Goal: Task Accomplishment & Management: Manage account settings

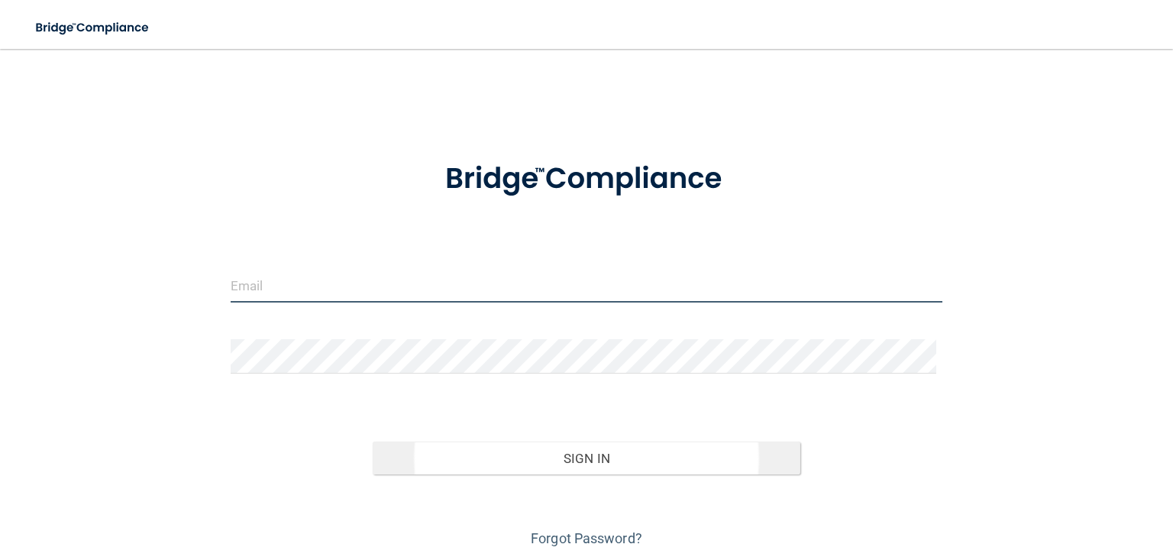
type input "[EMAIL_ADDRESS][DOMAIN_NAME]"
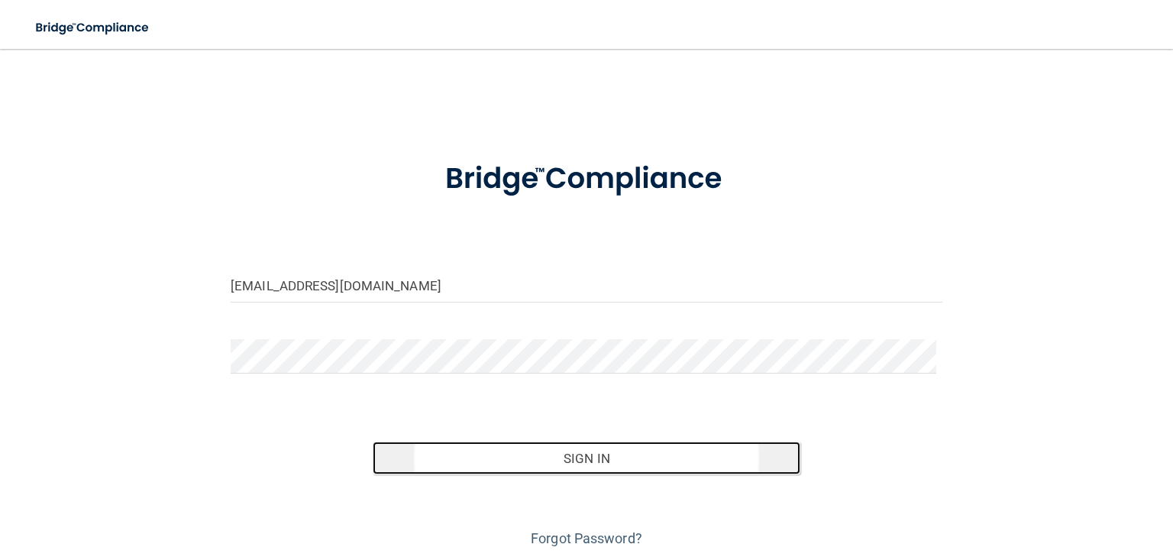
click at [565, 467] on button "Sign In" at bounding box center [586, 458] width 427 height 34
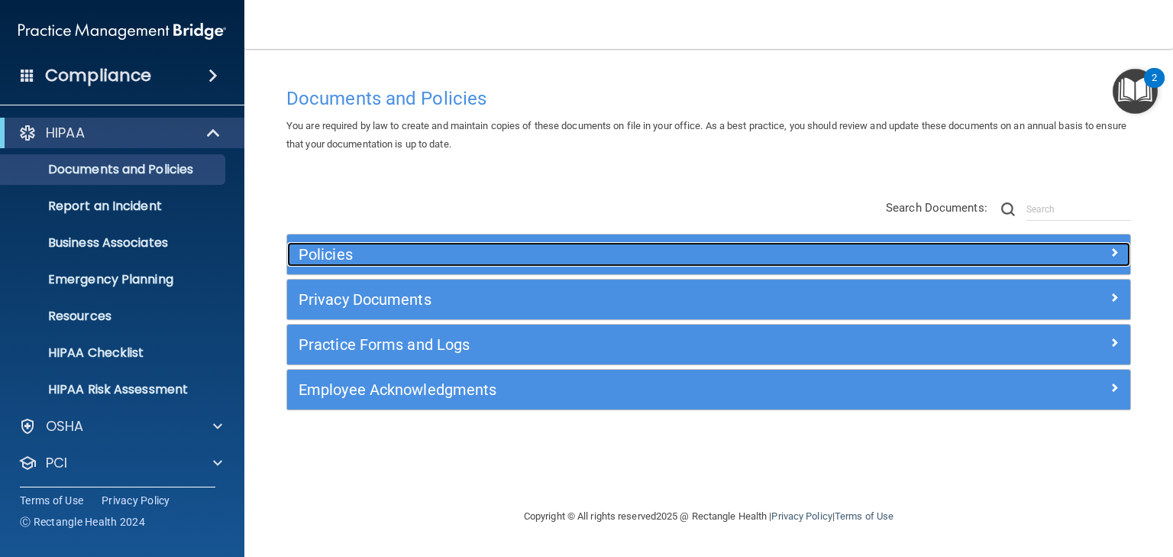
click at [320, 259] on h5 "Policies" at bounding box center [603, 254] width 609 height 17
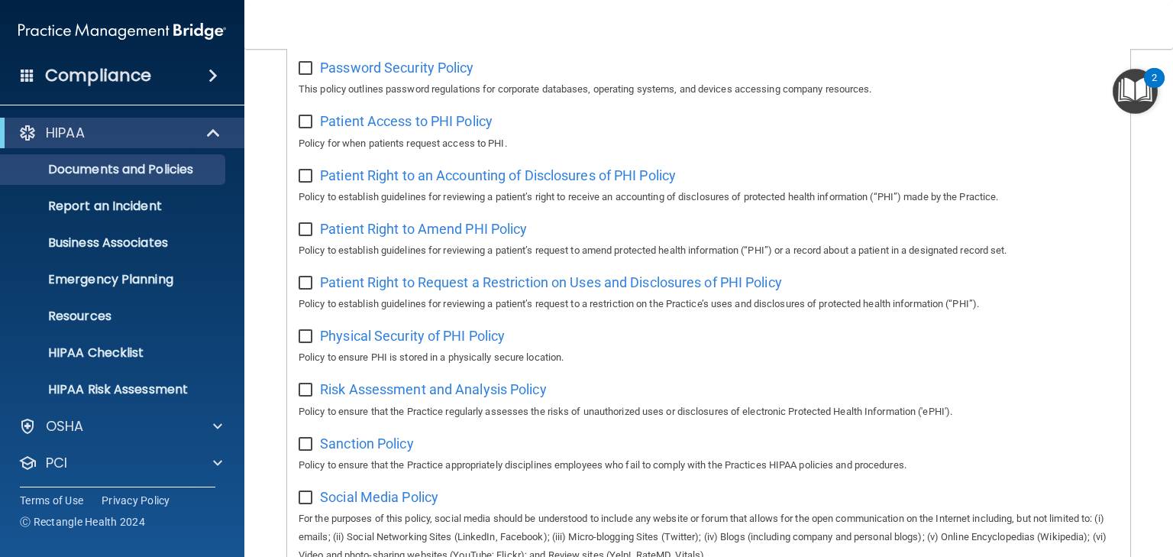
scroll to position [916, 0]
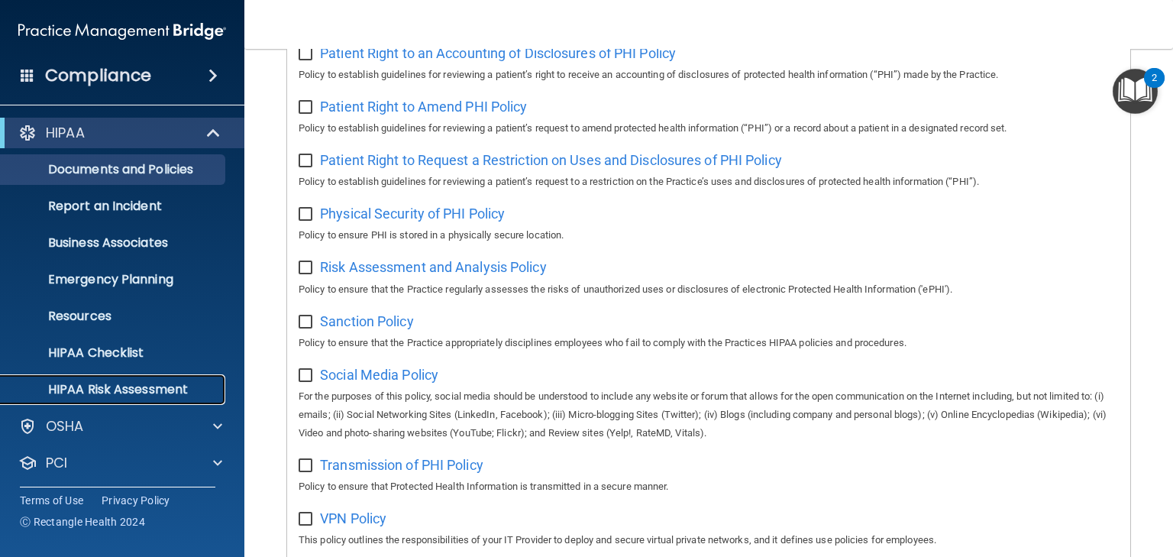
click at [133, 393] on p "HIPAA Risk Assessment" at bounding box center [114, 389] width 208 height 15
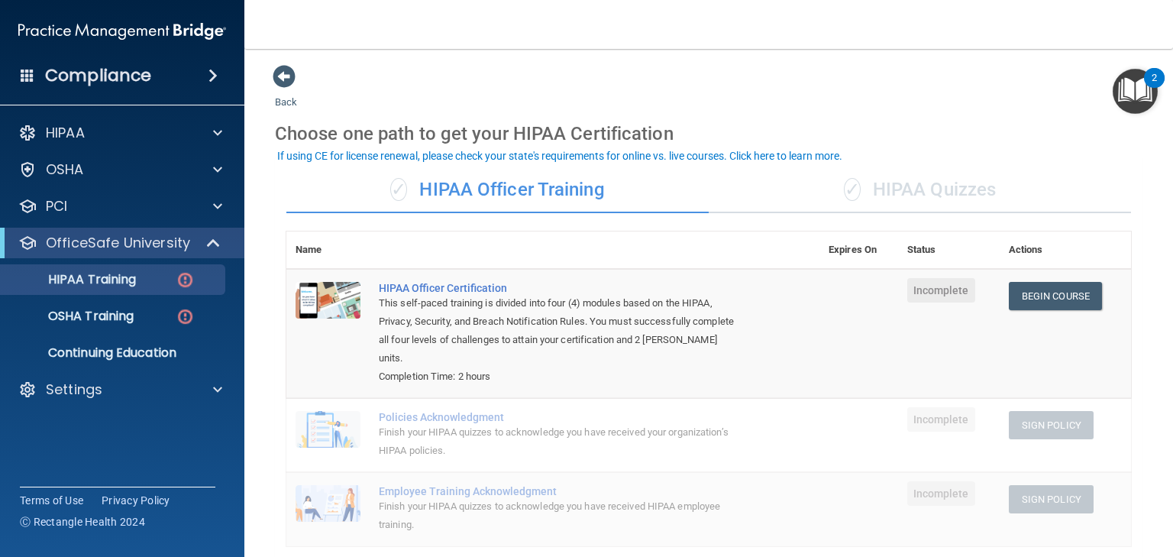
click at [931, 195] on div "✓ HIPAA Quizzes" at bounding box center [920, 190] width 422 height 46
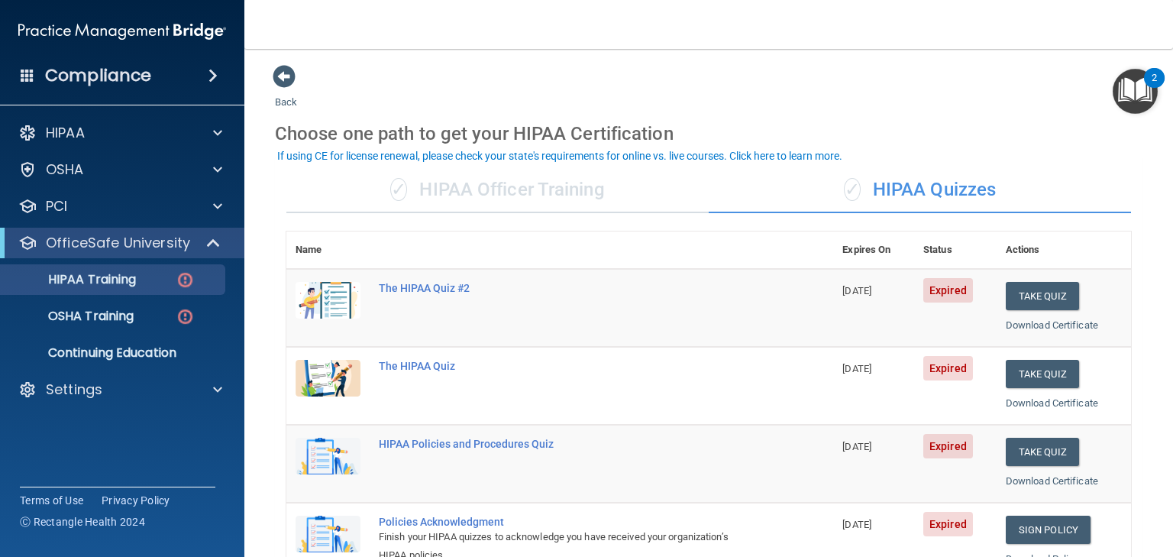
click at [496, 186] on div "✓ HIPAA Officer Training" at bounding box center [497, 190] width 422 height 46
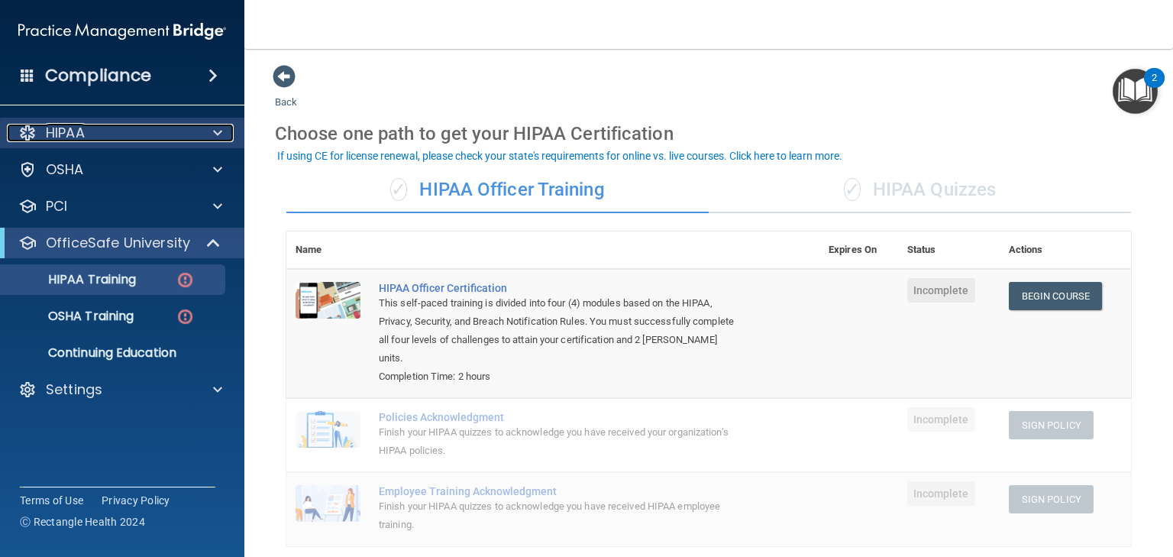
click at [86, 136] on div "HIPAA" at bounding box center [101, 133] width 189 height 18
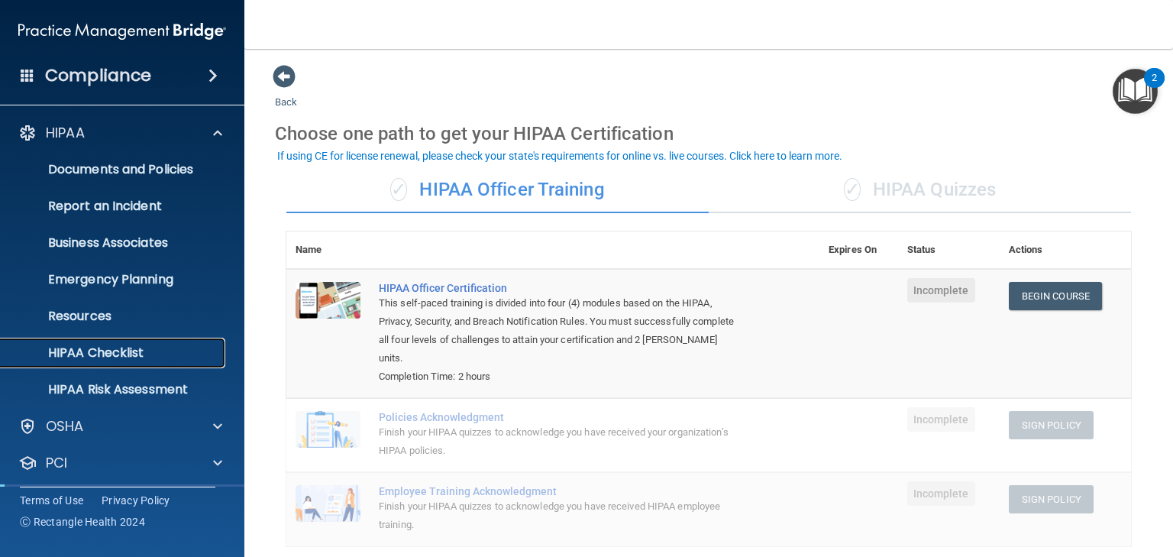
click at [95, 352] on p "HIPAA Checklist" at bounding box center [114, 352] width 208 height 15
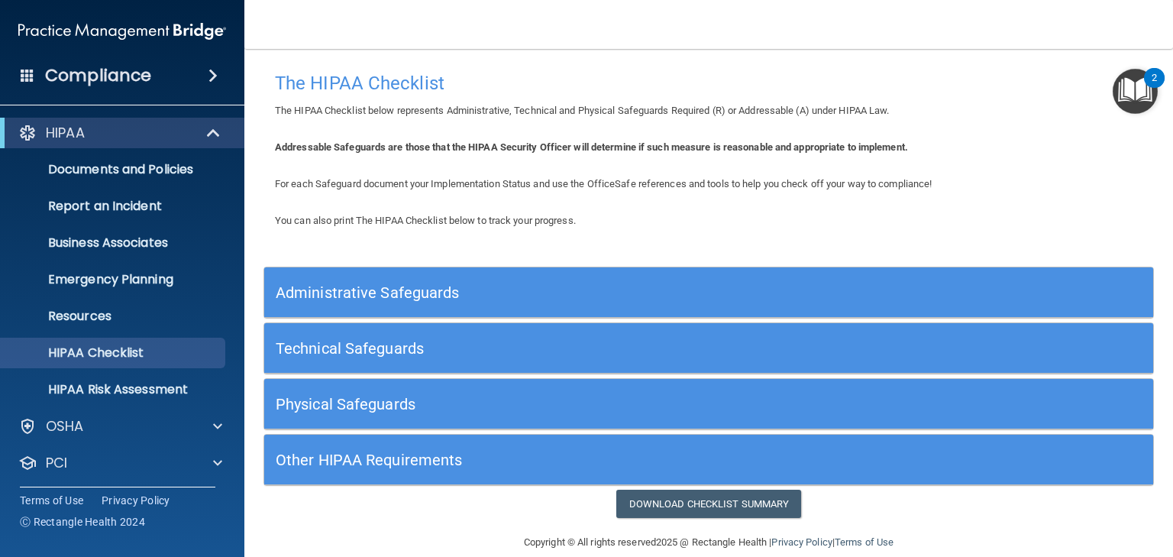
click at [344, 278] on div "Administrative Safeguards" at bounding box center [597, 292] width 667 height 34
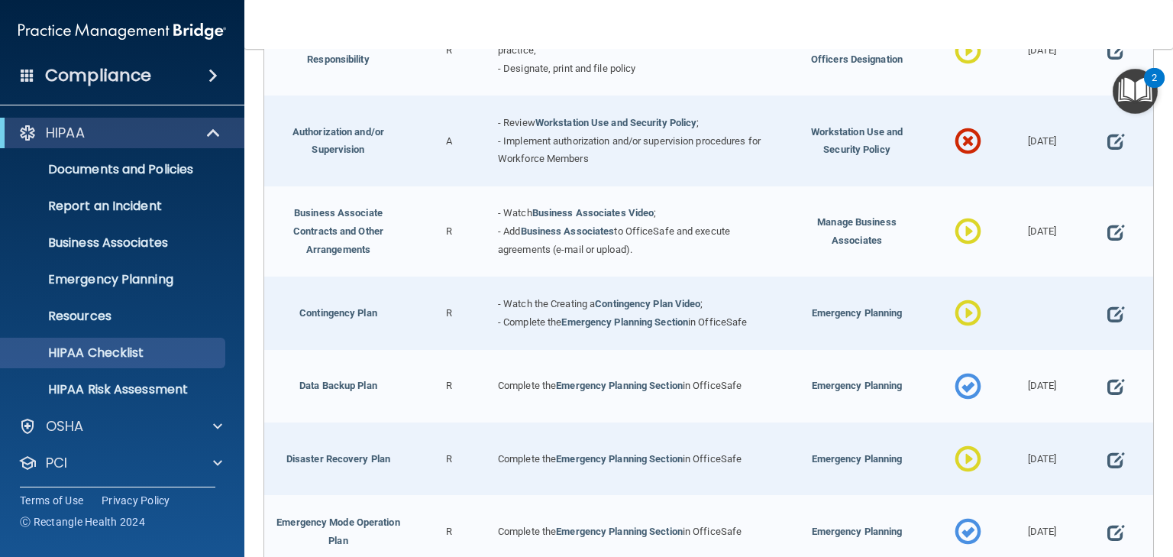
scroll to position [122, 0]
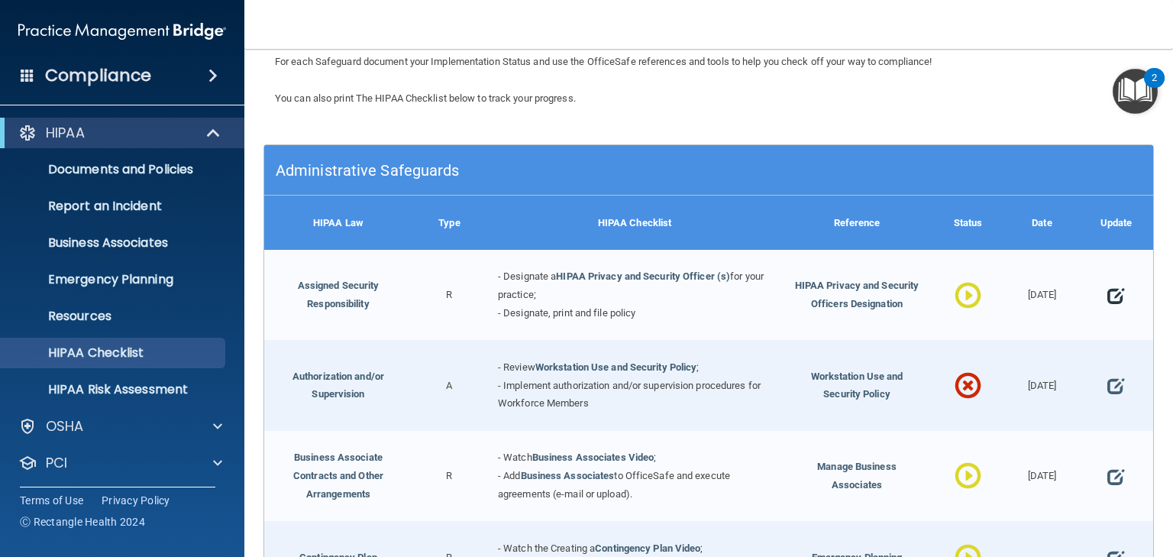
click at [1112, 299] on span at bounding box center [1115, 295] width 17 height 37
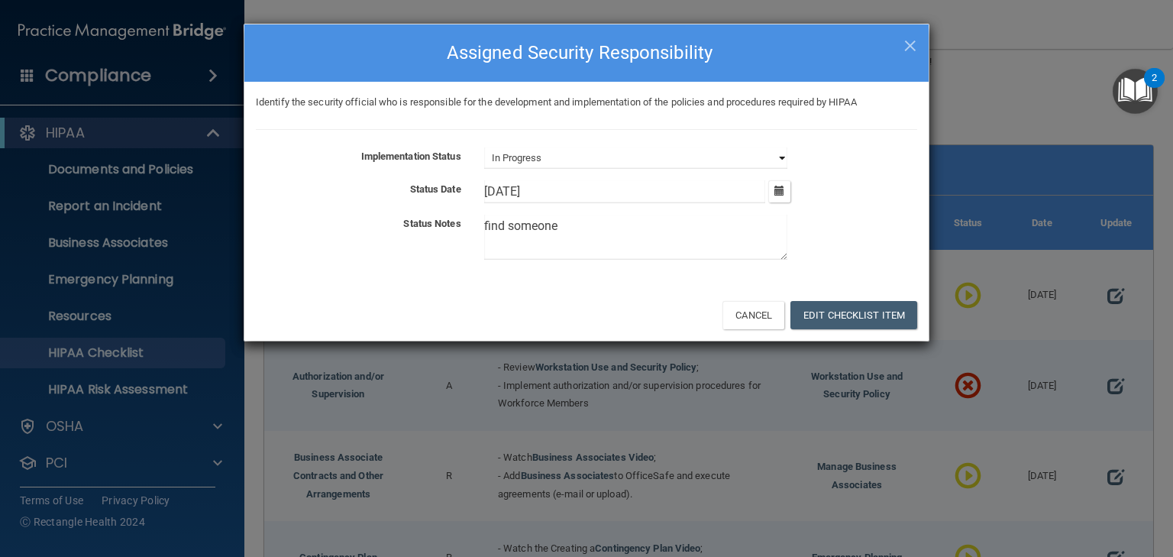
click at [553, 156] on select "Not Started In Progress Completed" at bounding box center [635, 157] width 303 height 21
click at [573, 232] on textarea "find someone" at bounding box center [635, 237] width 303 height 45
click at [551, 153] on select "Not Started In Progress Completed" at bounding box center [635, 157] width 303 height 21
click at [484, 147] on select "Not Started In Progress Completed" at bounding box center [635, 157] width 303 height 21
click at [827, 319] on button "Edit Checklist Item" at bounding box center [853, 315] width 127 height 28
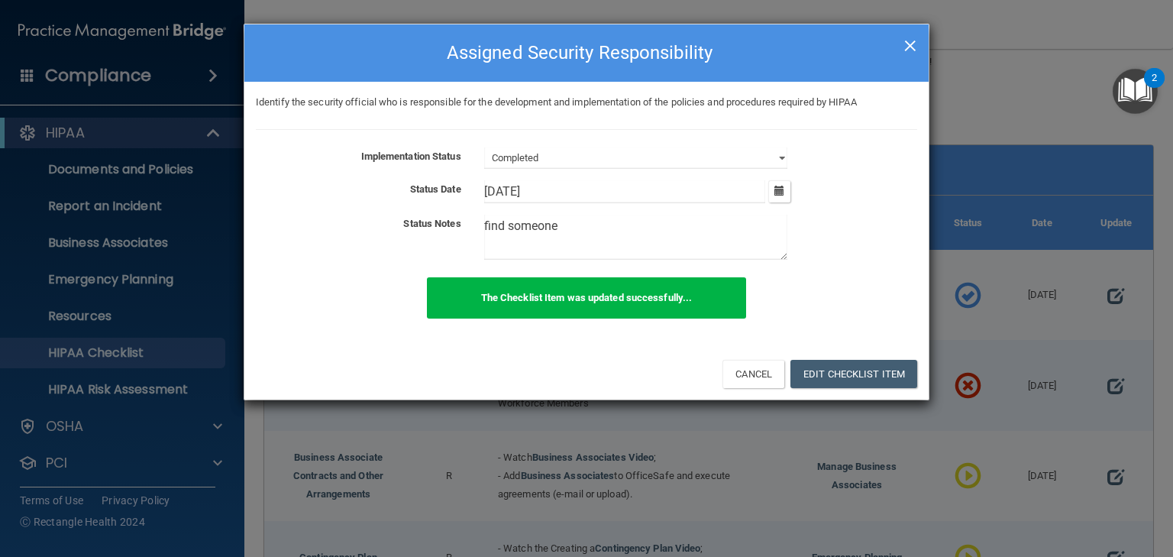
click at [903, 50] on span "×" at bounding box center [910, 43] width 14 height 31
select select "in_progress"
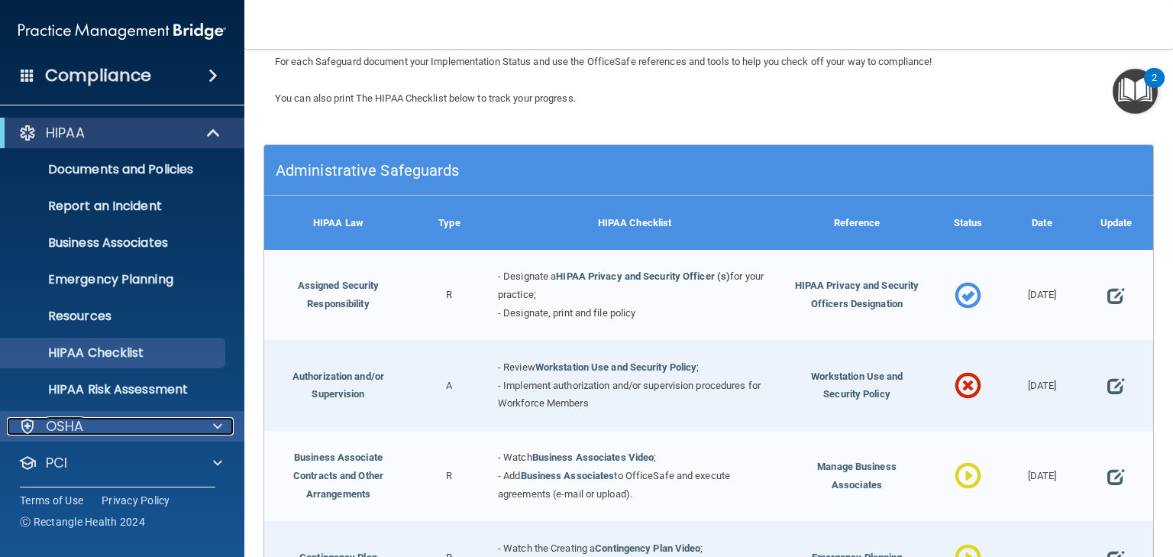
click at [111, 425] on div "OSHA" at bounding box center [101, 426] width 189 height 18
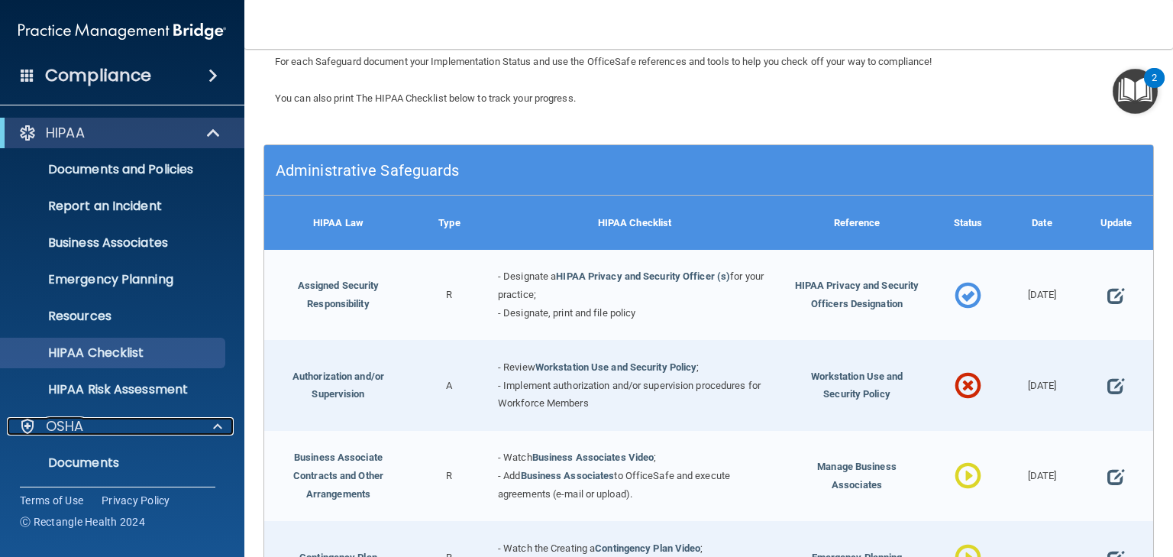
scroll to position [260, 0]
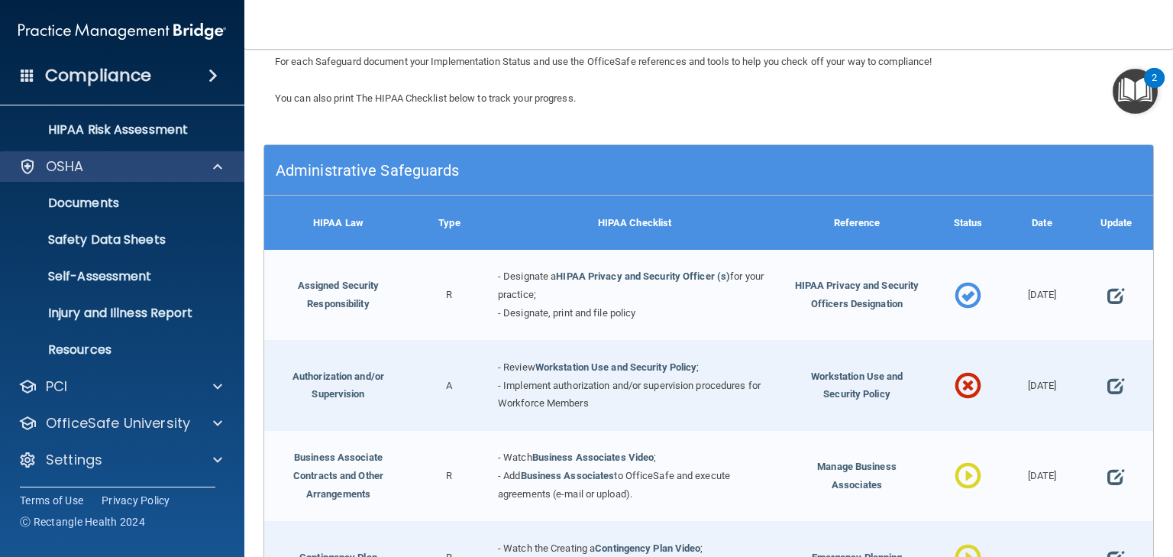
click at [63, 153] on div "OSHA" at bounding box center [122, 166] width 245 height 31
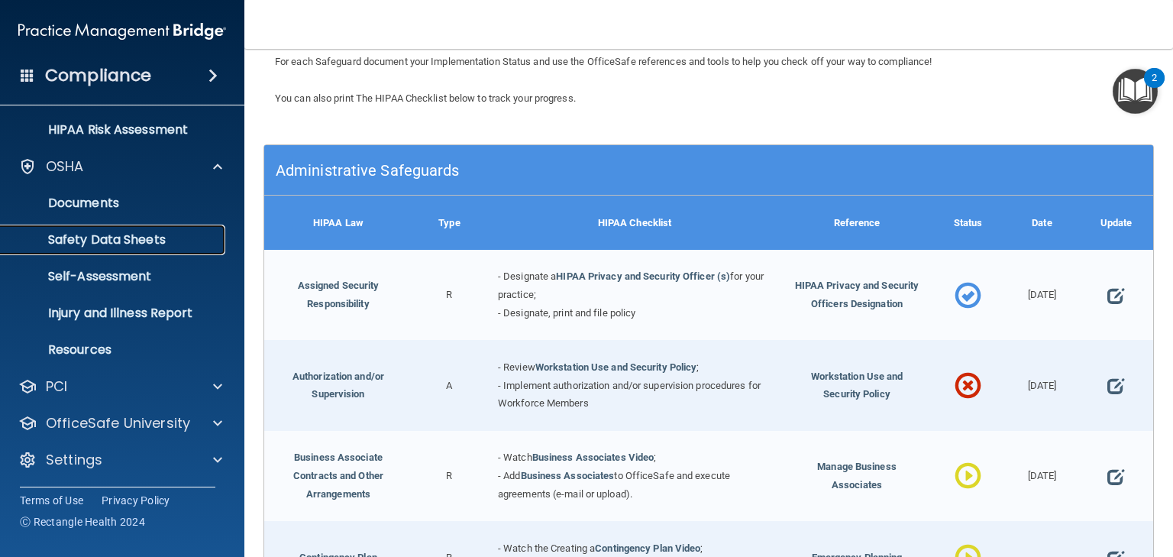
click at [93, 238] on p "Safety Data Sheets" at bounding box center [114, 239] width 208 height 15
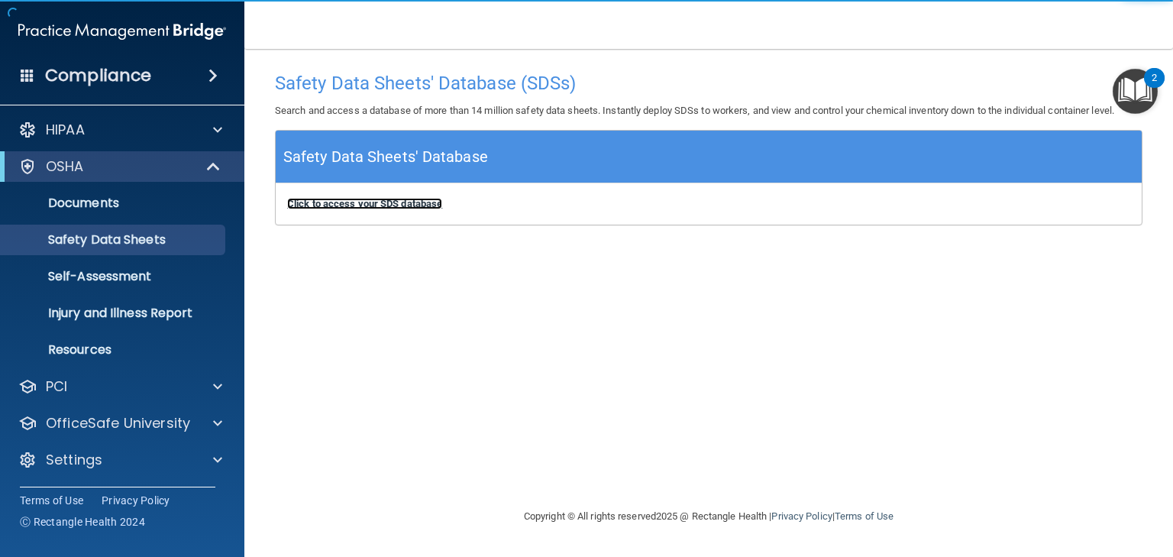
click at [370, 198] on b "Click to access your SDS database" at bounding box center [364, 203] width 155 height 11
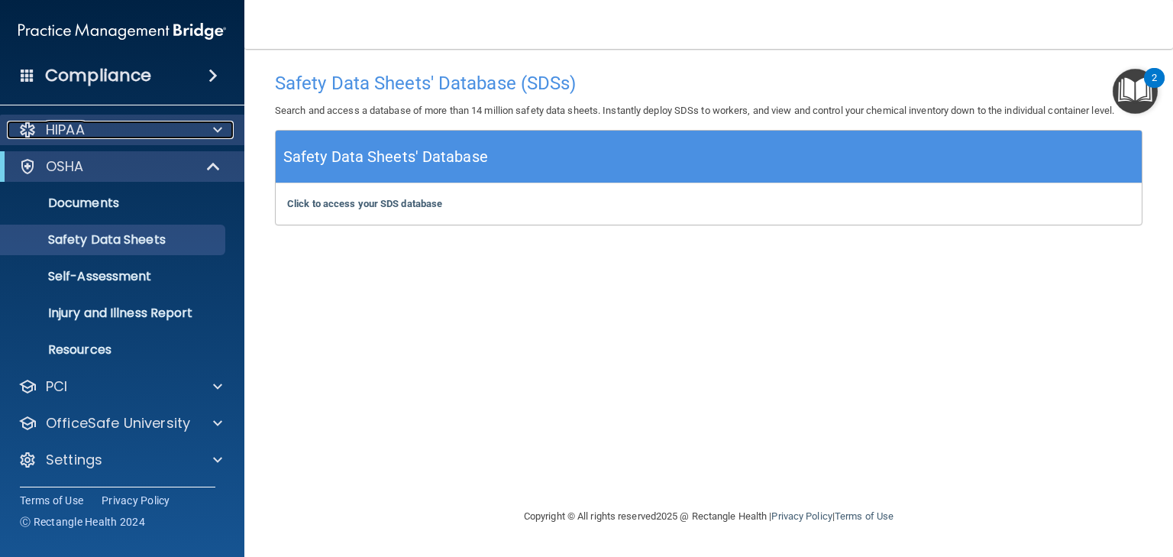
click at [74, 131] on p "HIPAA" at bounding box center [65, 130] width 39 height 18
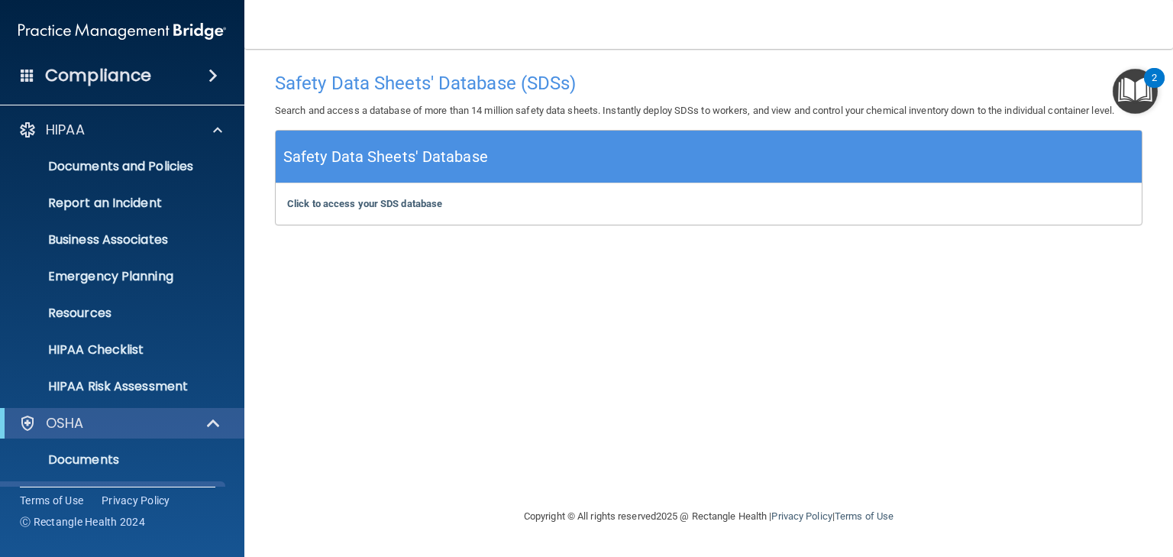
click at [213, 79] on span at bounding box center [212, 75] width 9 height 18
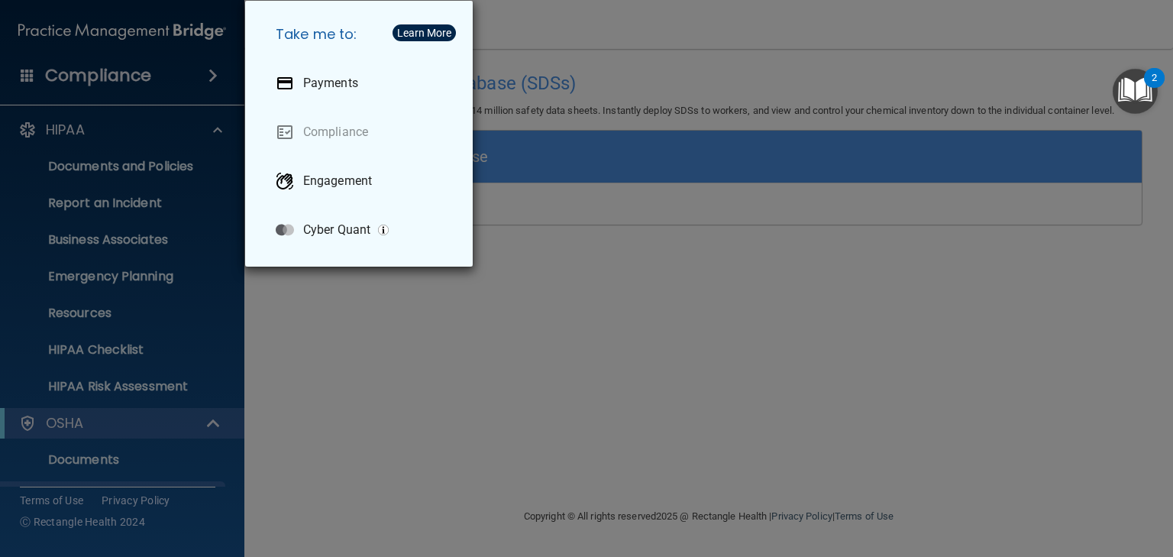
click at [531, 260] on div "Take me to: Payments Compliance Engagement Cyber Quant" at bounding box center [586, 278] width 1173 height 557
